Goal: Transaction & Acquisition: Book appointment/travel/reservation

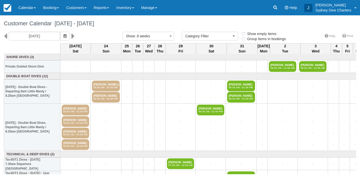
select select
click at [132, 5] on link "Inventory" at bounding box center [125, 7] width 25 height 15
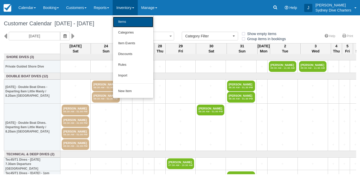
click at [131, 21] on link "Items" at bounding box center [133, 22] width 40 height 11
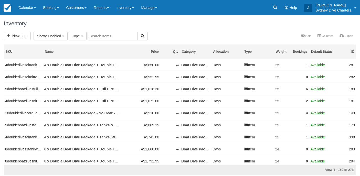
select select
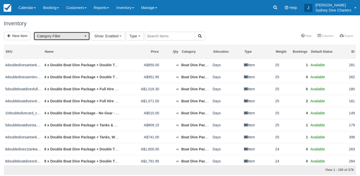
click at [78, 36] on span "Category Filter" at bounding box center [60, 36] width 46 height 5
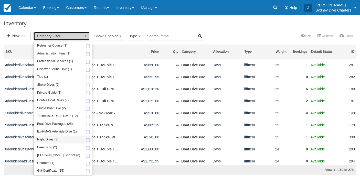
scroll to position [6, 0]
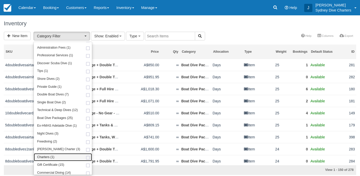
click at [85, 158] on span at bounding box center [87, 157] width 5 height 3
select select "7"
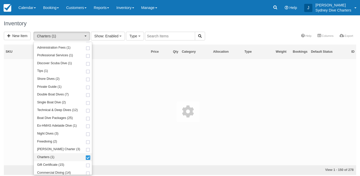
scroll to position [66, 0]
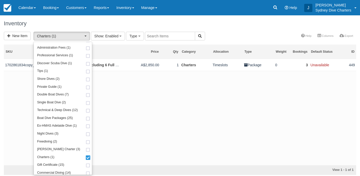
click at [221, 36] on div "New Item Charters (1) Refresher Course (1) Administration Fees (1) Professional…" at bounding box center [180, 36] width 360 height 9
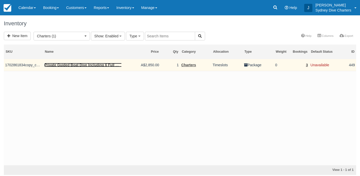
click at [65, 66] on link "Private Guided Boat Dive Including 6 Full Sets Hire Gear - 1.30pm Departure Ros…" at bounding box center [134, 65] width 180 height 4
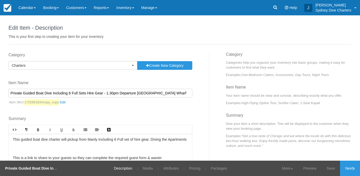
click at [99, 94] on input "Private Guided Boat Dive Including 6 Full Sets Hire Gear - 1.30pm Departure [GE…" at bounding box center [100, 93] width 184 height 9
click at [34, 93] on input "Private Guided Boat Dive Including 6 Full Sets - 1.30pm Departure [GEOGRAPHIC_D…" at bounding box center [100, 93] width 184 height 9
drag, startPoint x: 70, startPoint y: 93, endPoint x: 32, endPoint y: 93, distance: 38.4
click at [32, 93] on input "Private Boat Dive Including 6 Full Sets - 1.30pm Departure Rose Bay Public Whar…" at bounding box center [100, 93] width 184 height 9
click at [54, 93] on input "Private Boat Charter - 1.30pm Departure Rose Bay Public Wharf Wharf" at bounding box center [100, 93] width 184 height 9
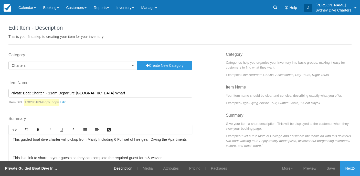
click at [99, 93] on input "Private Boat Charter - 11am Departure Rose Bay Public Wharf Wharf" at bounding box center [100, 93] width 184 height 9
click at [106, 95] on input "Private Boat Charter - 11am Departure Manly Wharf Wharf" at bounding box center [100, 93] width 184 height 9
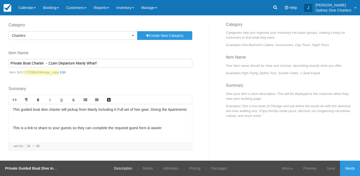
scroll to position [32, 0]
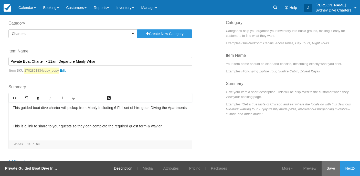
type input "Private Boat Charter - 11am Departure Manly Wharf"
click at [328, 167] on link "Save" at bounding box center [330, 168] width 19 height 15
click at [345, 167] on link "Next" at bounding box center [350, 168] width 20 height 15
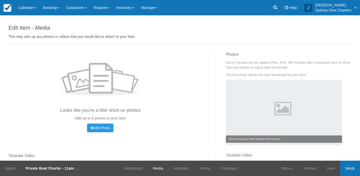
click at [345, 167] on link "Next" at bounding box center [350, 168] width 20 height 15
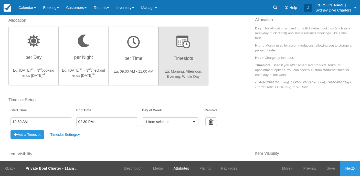
scroll to position [155, 0]
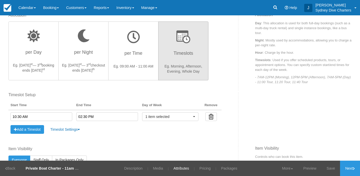
click at [60, 117] on input "10:30 AM" at bounding box center [41, 116] width 62 height 9
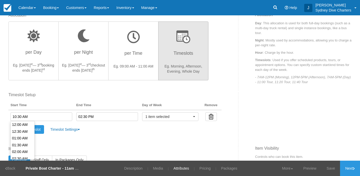
scroll to position [136, 0]
type input "11:00 AM"
click at [25, 137] on li "11:00 AM" at bounding box center [23, 138] width 24 height 7
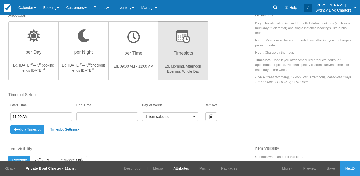
click at [91, 117] on input "text" at bounding box center [107, 116] width 62 height 9
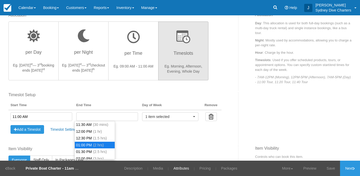
type input "01:00 PM"
click at [92, 144] on li "01:00 PM (2 hrs)" at bounding box center [95, 145] width 40 height 7
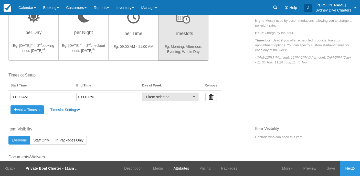
scroll to position [175, 0]
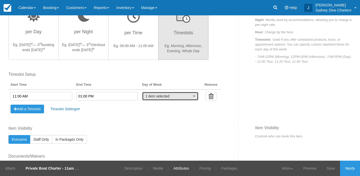
click at [191, 95] on button "1 item selected" at bounding box center [170, 96] width 56 height 9
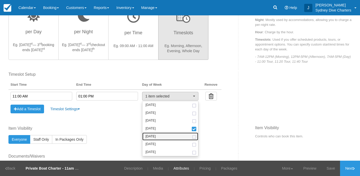
click at [191, 138] on span at bounding box center [193, 137] width 5 height 3
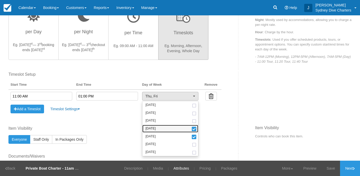
click at [191, 128] on span at bounding box center [193, 130] width 5 height 4
select select "fri"
click at [210, 128] on label "Item Visibility" at bounding box center [114, 129] width 213 height 6
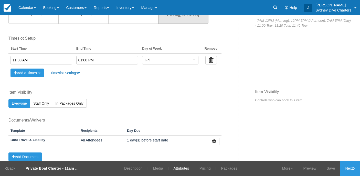
scroll to position [229, 0]
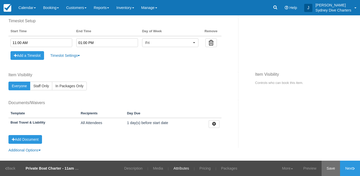
click at [333, 169] on link "Save" at bounding box center [330, 168] width 19 height 15
click at [346, 168] on link "Next" at bounding box center [350, 168] width 20 height 15
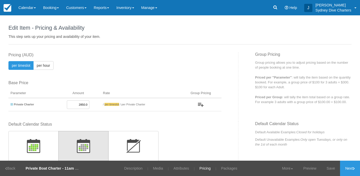
click at [84, 105] on input "2850.0" at bounding box center [78, 104] width 23 height 9
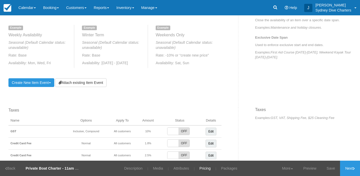
scroll to position [219, 0]
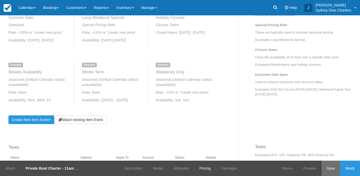
type input "900.0"
click at [327, 170] on link "Save" at bounding box center [330, 168] width 19 height 15
click at [39, 122] on link "Create New Item Event Toggle Dropdown" at bounding box center [31, 119] width 46 height 9
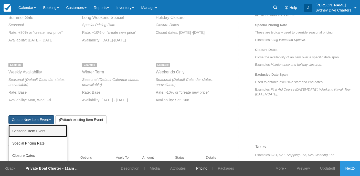
click at [40, 130] on link "Seasonal Item Event" at bounding box center [38, 131] width 58 height 12
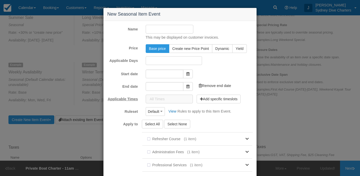
type input "[DATE]"
type input "23/09/2025"
checkbox input "true"
click at [178, 25] on input "Name" at bounding box center [170, 29] width 48 height 9
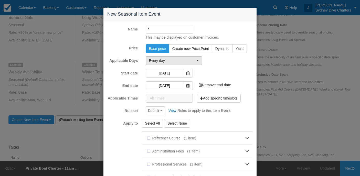
type input "f"
click at [176, 60] on span "Every day" at bounding box center [172, 60] width 46 height 5
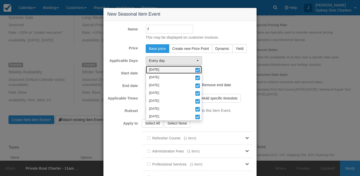
click at [197, 70] on span at bounding box center [197, 71] width 5 height 4
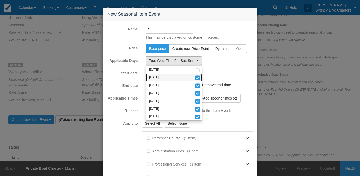
click at [198, 80] on span at bounding box center [197, 78] width 5 height 4
click at [198, 85] on span at bounding box center [197, 86] width 5 height 4
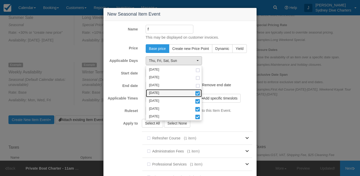
click at [198, 94] on span at bounding box center [197, 94] width 5 height 4
select select "fri"
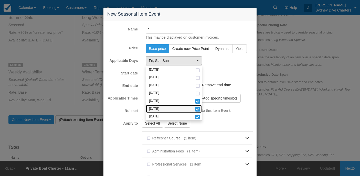
click at [197, 109] on span at bounding box center [197, 110] width 5 height 4
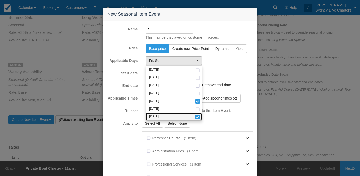
click at [197, 117] on span at bounding box center [197, 118] width 5 height 4
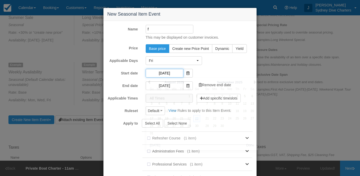
click at [172, 73] on input "23/08/2025" at bounding box center [165, 73] width 38 height 9
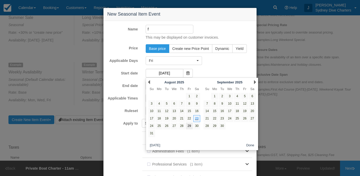
click at [189, 124] on link "29" at bounding box center [189, 126] width 7 height 7
type input "29/08/2025"
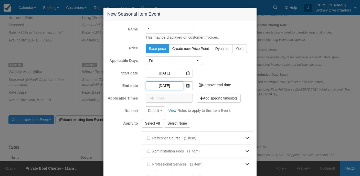
click at [176, 84] on input "23/09/2025" at bounding box center [165, 85] width 38 height 9
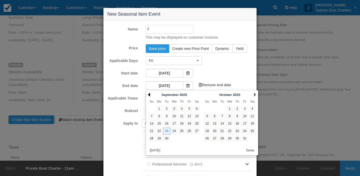
click at [148, 95] on link "Prev" at bounding box center [149, 95] width 2 height 4
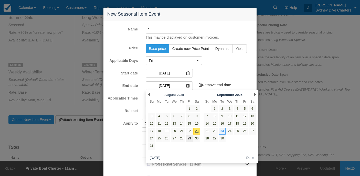
click at [189, 138] on link "29" at bounding box center [189, 138] width 7 height 7
type input "29/08/2025"
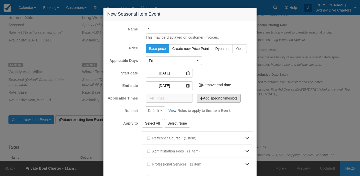
click at [208, 99] on button "Add specific timeslots" at bounding box center [218, 98] width 44 height 9
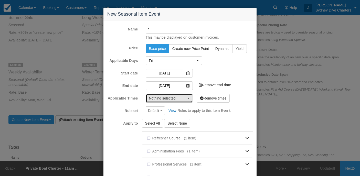
click at [190, 98] on button "Nothing selected" at bounding box center [169, 98] width 47 height 9
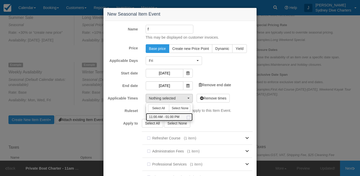
click at [189, 117] on span at bounding box center [188, 117] width 5 height 3
select select "660-120"
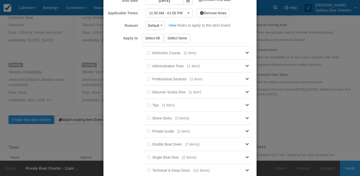
scroll to position [120, 0]
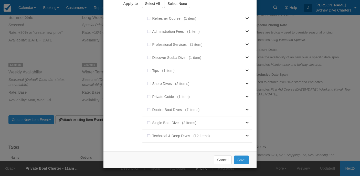
click at [241, 159] on button "Save" at bounding box center [241, 160] width 15 height 9
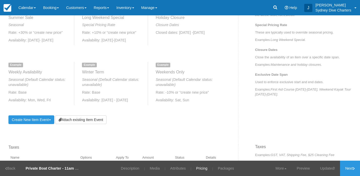
scroll to position [217, 0]
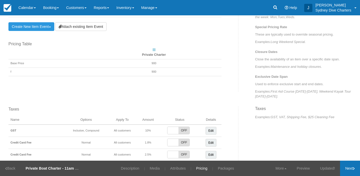
click at [341, 167] on link "Next" at bounding box center [350, 168] width 20 height 15
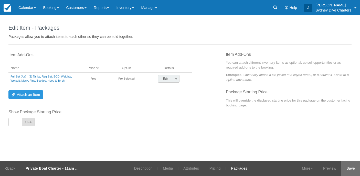
click at [346, 166] on link "Save" at bounding box center [350, 168] width 19 height 15
click at [47, 8] on link "Booking" at bounding box center [50, 7] width 23 height 15
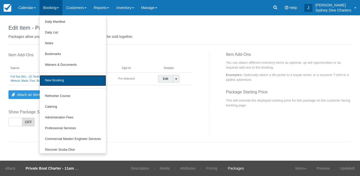
click at [54, 76] on link "New Booking" at bounding box center [73, 80] width 66 height 11
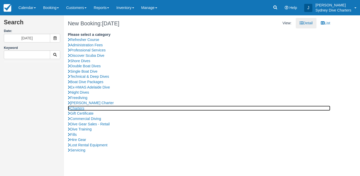
click at [84, 106] on link "Charters" at bounding box center [199, 108] width 262 height 5
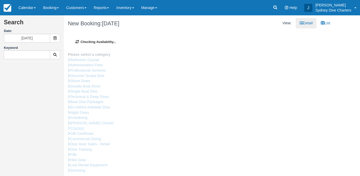
type input "29/08/2025"
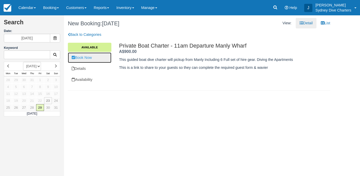
click at [95, 59] on link "Book Now" at bounding box center [89, 57] width 43 height 10
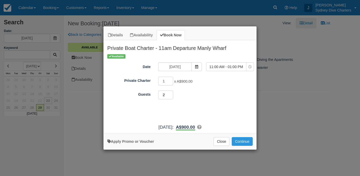
click at [171, 93] on input "2" at bounding box center [165, 95] width 15 height 9
click at [171, 93] on input "3" at bounding box center [165, 95] width 15 height 9
click at [171, 93] on input "4" at bounding box center [165, 95] width 15 height 9
click at [171, 93] on input "5" at bounding box center [165, 95] width 15 height 9
click at [171, 93] on input "6" at bounding box center [165, 95] width 15 height 9
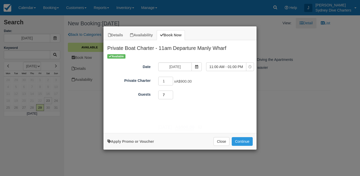
click at [171, 93] on input "7" at bounding box center [165, 95] width 15 height 9
click at [171, 93] on input "8" at bounding box center [165, 95] width 15 height 9
click at [171, 93] on input "9" at bounding box center [165, 95] width 15 height 9
type input "10"
click at [171, 93] on input "10" at bounding box center [165, 95] width 15 height 9
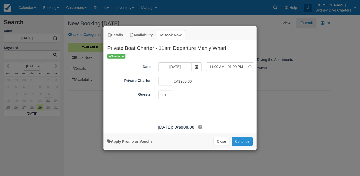
click at [245, 142] on button "Continue" at bounding box center [241, 141] width 21 height 9
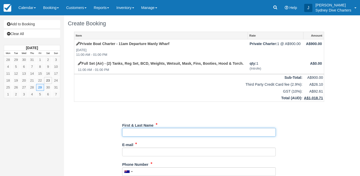
click at [159, 135] on input "First & Last Name" at bounding box center [198, 132] width 153 height 9
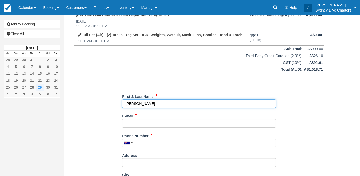
scroll to position [29, 0]
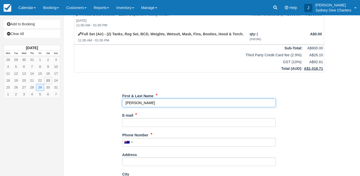
type input "[PERSON_NAME]"
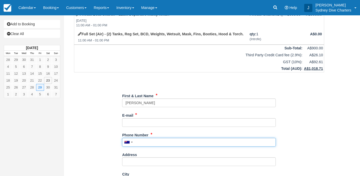
click at [156, 144] on input "Phone Number" at bounding box center [198, 142] width 153 height 9
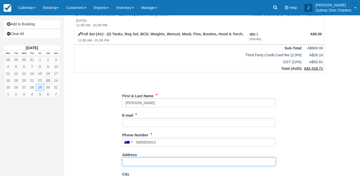
type input "0405 810 413"
click at [157, 160] on input "Address" at bounding box center [198, 161] width 153 height 9
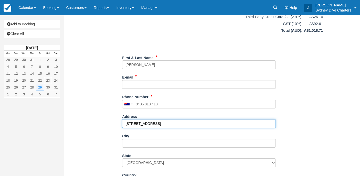
scroll to position [69, 0]
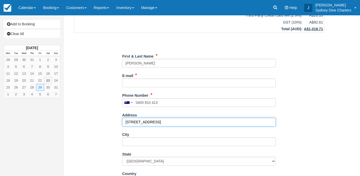
type input "[STREET_ADDRESS]"
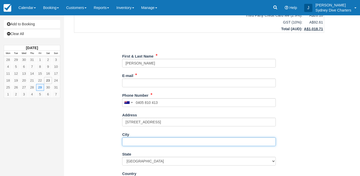
click at [145, 142] on input "City" at bounding box center [198, 141] width 153 height 9
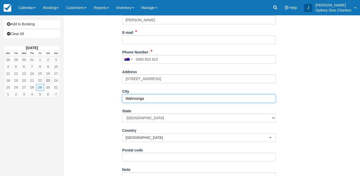
scroll to position [113, 0]
type input "Wahroonga"
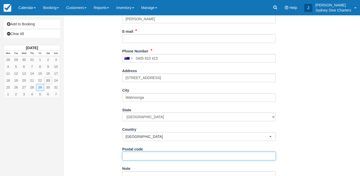
click at [146, 155] on input "Postal code" at bounding box center [198, 156] width 153 height 9
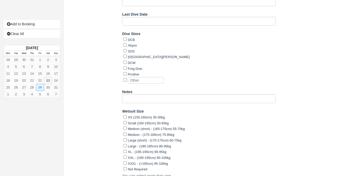
scroll to position [386, 0]
type input "2076"
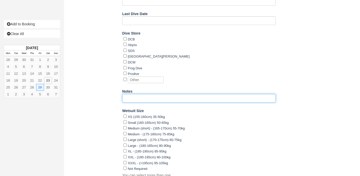
click at [154, 96] on input "Notes" at bounding box center [198, 98] width 153 height 9
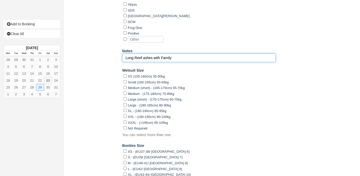
scroll to position [515, 0]
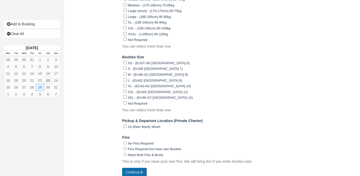
type input "Long Reef ashes with Family"
click at [134, 168] on button "Continue" at bounding box center [134, 172] width 25 height 9
type input "[EMAIL_ADDRESS][DOMAIN_NAME]"
click at [139, 168] on button "Continue" at bounding box center [134, 172] width 25 height 9
type input "+61405810413"
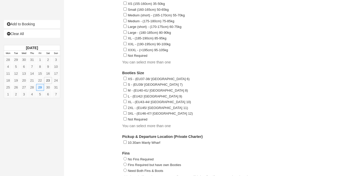
scroll to position [515, 0]
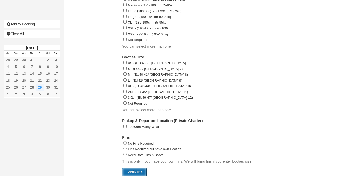
click at [136, 168] on button "Continue" at bounding box center [134, 172] width 25 height 9
type input "[PHONE_NUMBER]"
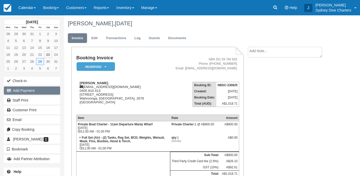
click at [30, 89] on button "Add Payment" at bounding box center [32, 90] width 56 height 8
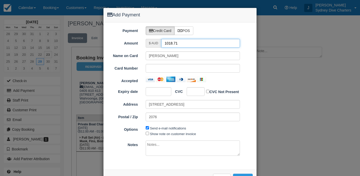
drag, startPoint x: 188, startPoint y: 43, endPoint x: 161, endPoint y: 43, distance: 26.3
click at [161, 43] on input "1018.71" at bounding box center [200, 43] width 79 height 9
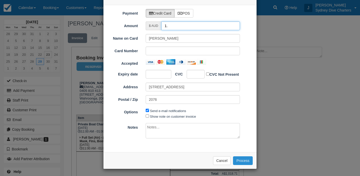
type input "1."
click at [239, 158] on button "Process" at bounding box center [243, 160] width 20 height 9
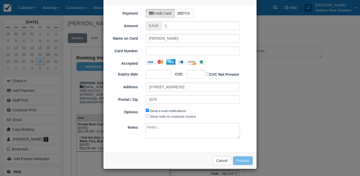
scroll to position [17, 0]
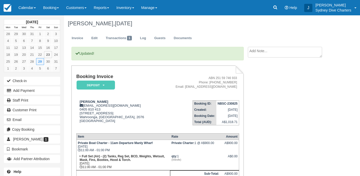
click at [340, 66] on div "[DATE] Mon Tue Wed Thu Fri Sat Sun 28 29 30 31 1 2 3 4 5 6 7 8 9 10 11 12 13 14…" at bounding box center [180, 95] width 360 height 161
